Goal: Task Accomplishment & Management: Complete application form

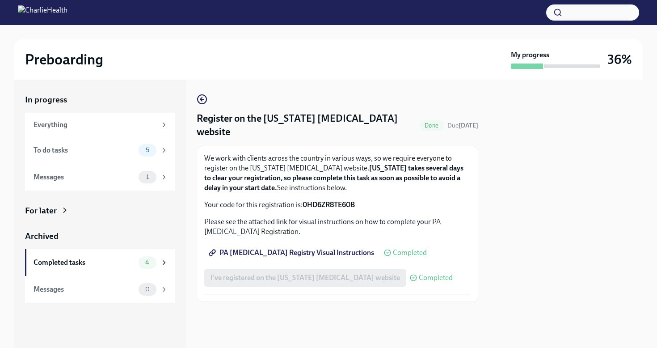
click at [419, 274] on span "Completed" at bounding box center [436, 277] width 34 height 7
click at [132, 151] on div "To do tasks" at bounding box center [84, 150] width 101 height 10
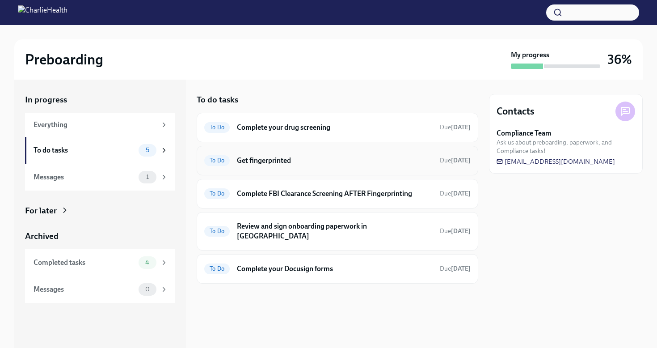
click at [258, 158] on h6 "Get fingerprinted" at bounding box center [335, 160] width 196 height 10
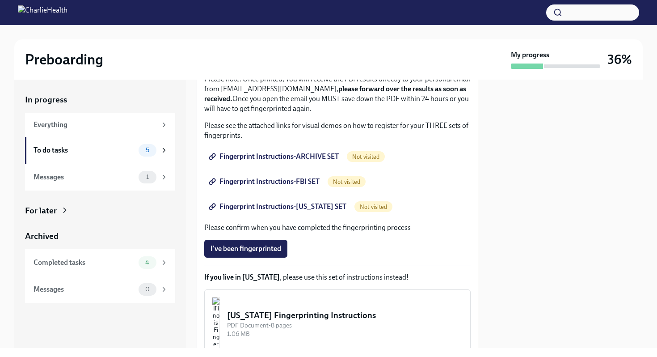
scroll to position [131, 0]
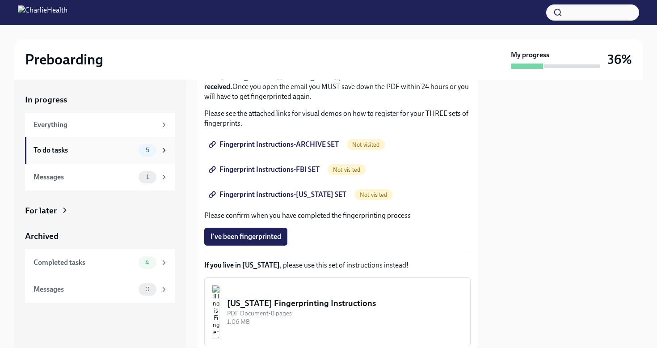
click at [123, 148] on div "To do tasks" at bounding box center [84, 150] width 101 height 10
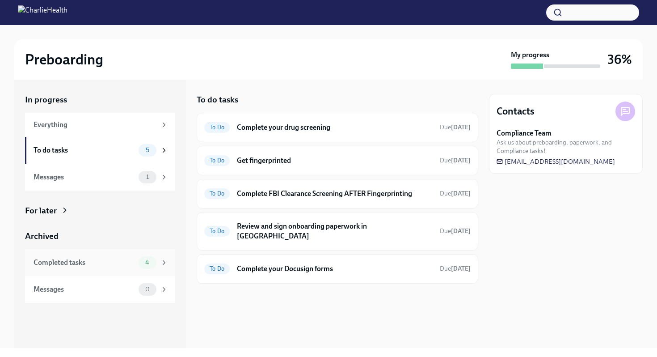
click at [117, 262] on div "Completed tasks" at bounding box center [84, 262] width 101 height 10
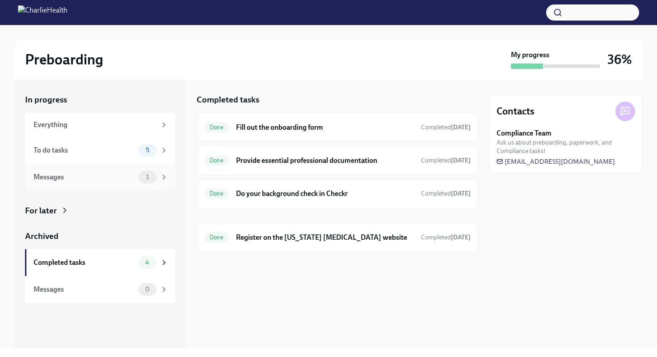
click at [109, 179] on div "Messages" at bounding box center [84, 177] width 101 height 10
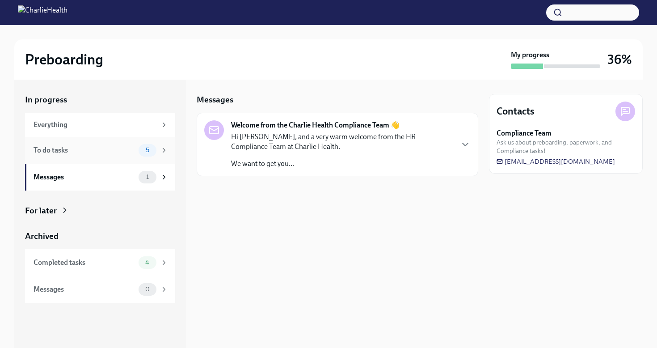
click at [109, 150] on div "To do tasks" at bounding box center [84, 150] width 101 height 10
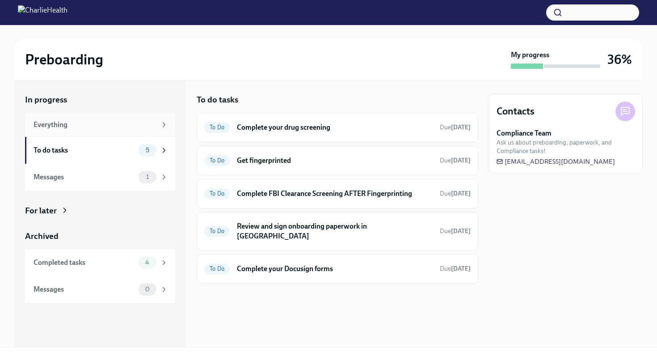
click at [113, 125] on div "Everything" at bounding box center [95, 125] width 123 height 10
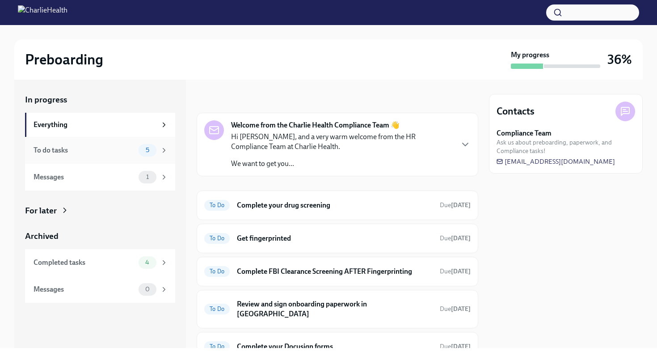
click at [110, 153] on div "To do tasks" at bounding box center [84, 150] width 101 height 10
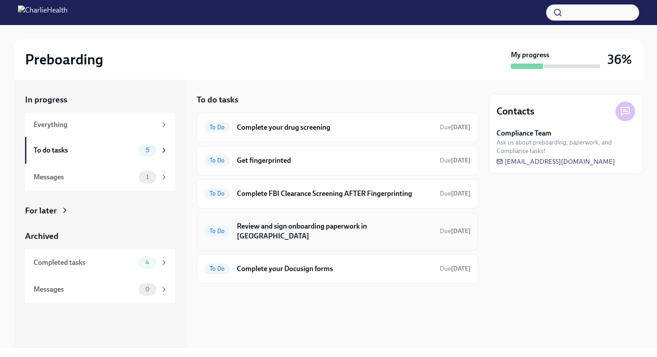
click at [271, 226] on h6 "Review and sign onboarding paperwork in [GEOGRAPHIC_DATA]" at bounding box center [335, 231] width 196 height 20
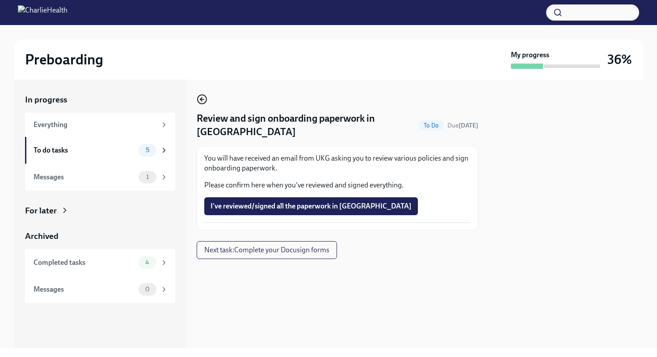
click at [202, 103] on icon "button" at bounding box center [202, 99] width 11 height 11
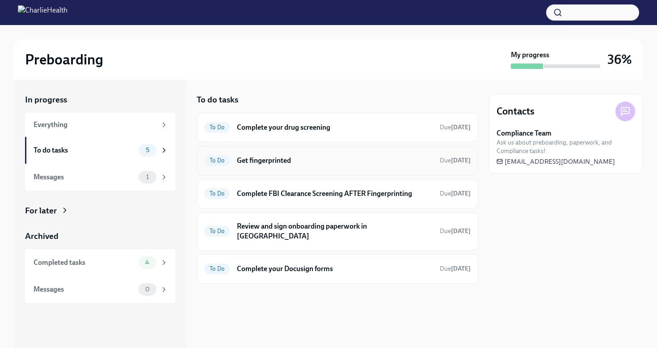
click at [251, 164] on h6 "Get fingerprinted" at bounding box center [335, 160] width 196 height 10
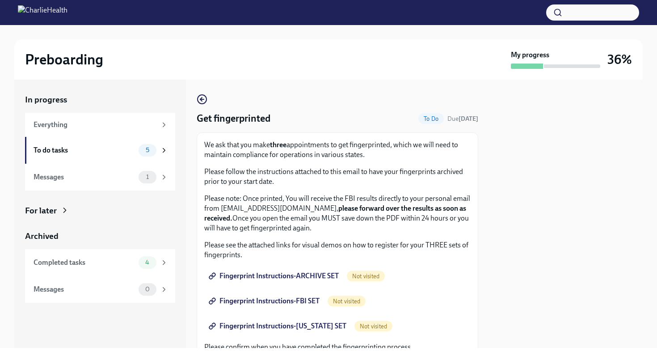
click at [298, 273] on span "Fingerprint Instructions-ARCHIVE SET" at bounding box center [274, 275] width 128 height 9
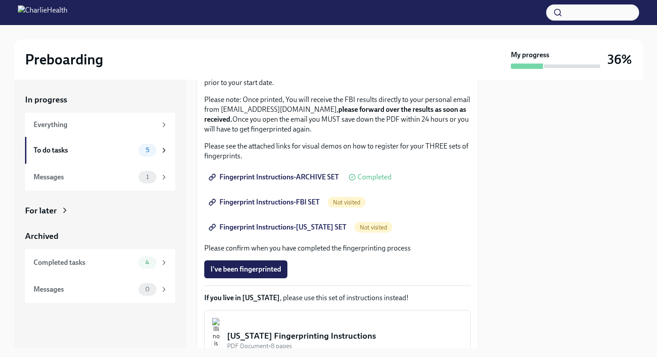
scroll to position [99, 0]
click at [269, 202] on span "Fingerprint Instructions-FBI SET" at bounding box center [264, 201] width 109 height 9
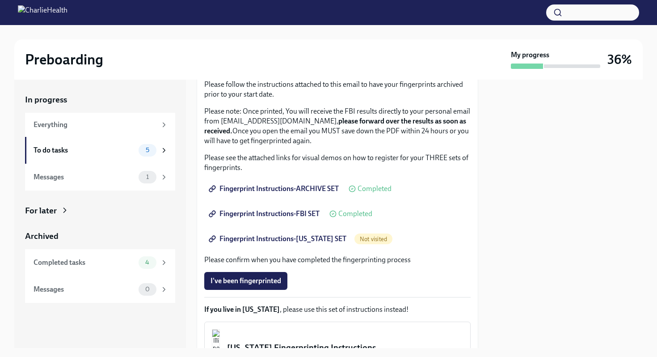
scroll to position [90, 0]
